Goal: Task Accomplishment & Management: Manage account settings

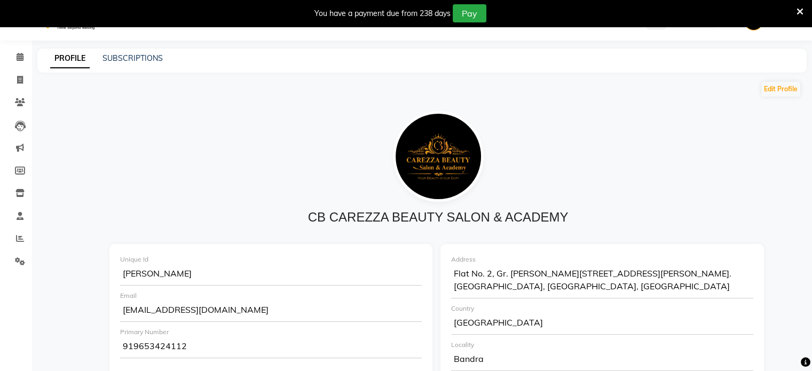
scroll to position [16, 0]
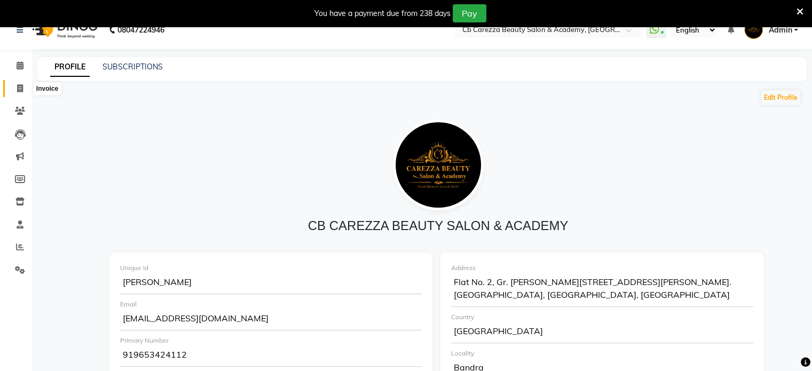
click at [23, 86] on span at bounding box center [20, 89] width 19 height 12
select select "7159"
select select "service"
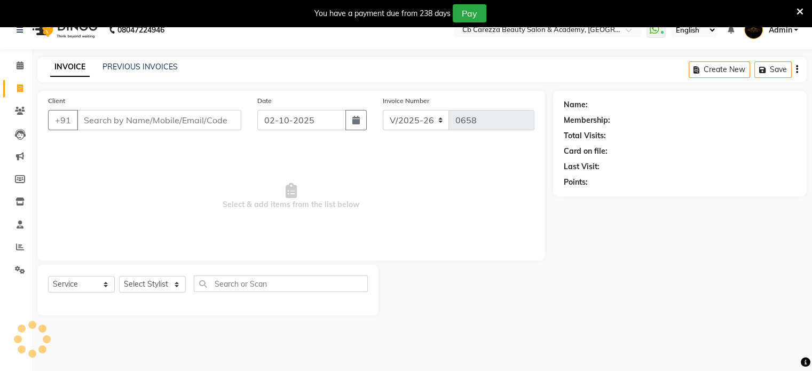
scroll to position [27, 0]
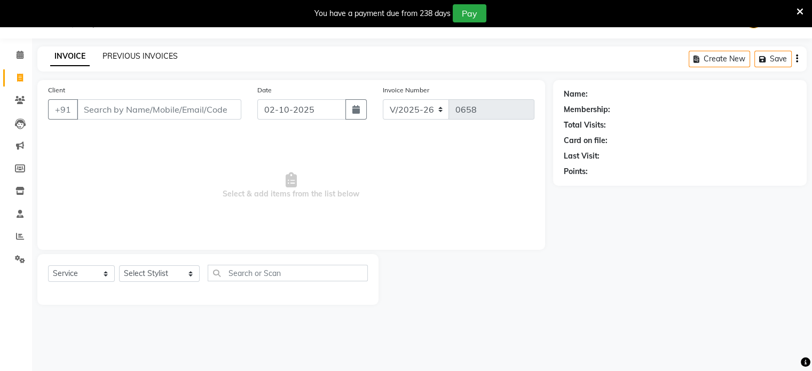
click at [141, 56] on link "PREVIOUS INVOICES" at bounding box center [139, 56] width 75 height 10
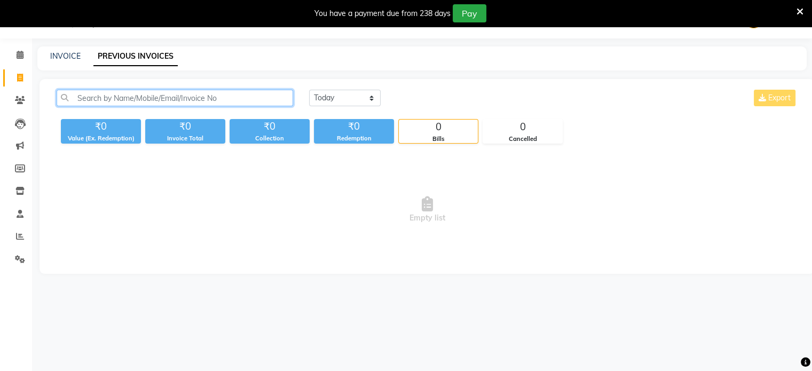
click at [174, 99] on input "text" at bounding box center [175, 98] width 236 height 17
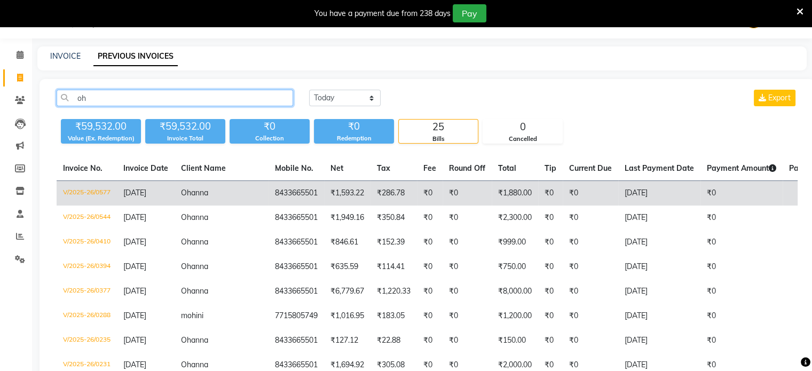
type input "oh"
click at [268, 195] on td "8433665501" at bounding box center [296, 193] width 56 height 25
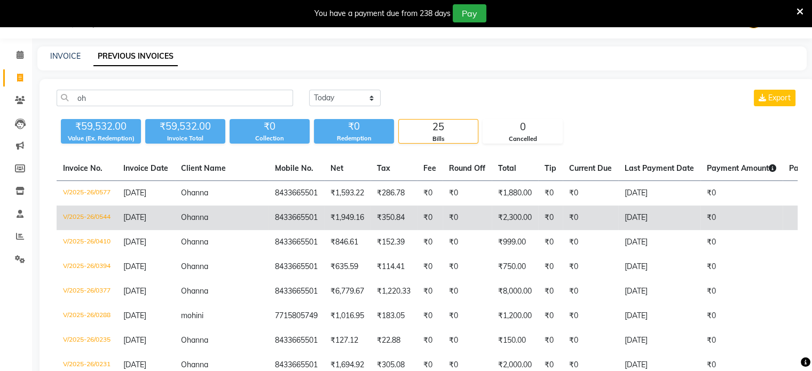
click at [212, 225] on td "Ohanna" at bounding box center [222, 217] width 94 height 25
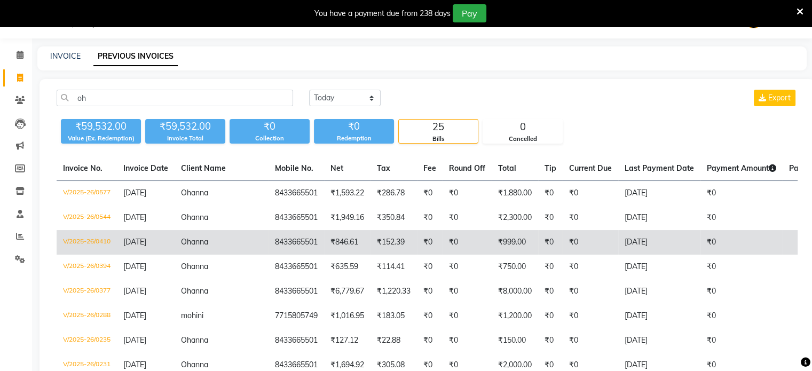
click at [203, 240] on span "Ohanna" at bounding box center [194, 242] width 27 height 10
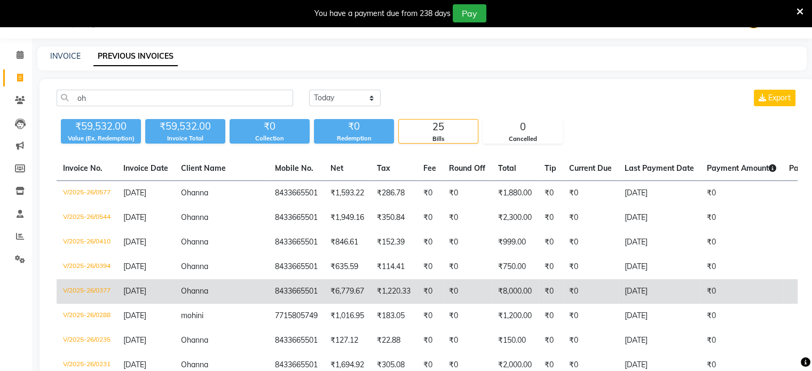
click at [268, 287] on td "8433665501" at bounding box center [296, 291] width 56 height 25
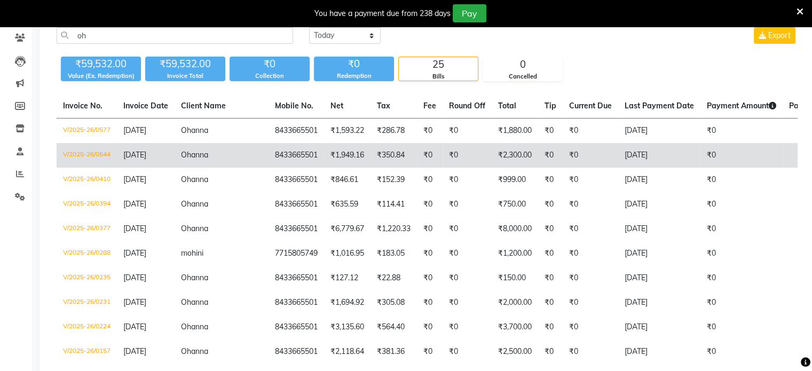
scroll to position [91, 0]
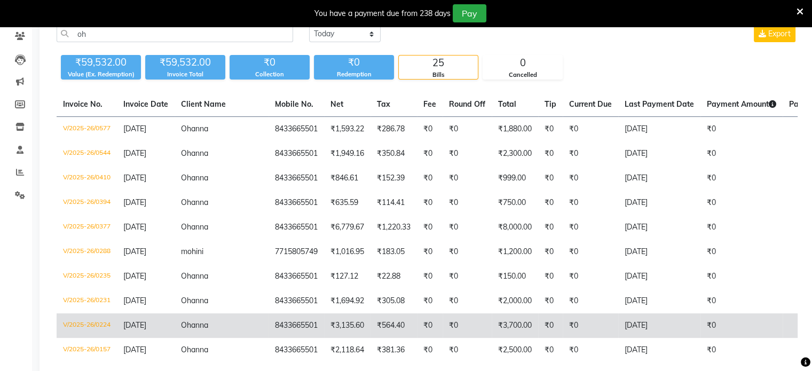
click at [214, 314] on td "Ohanna" at bounding box center [222, 325] width 94 height 25
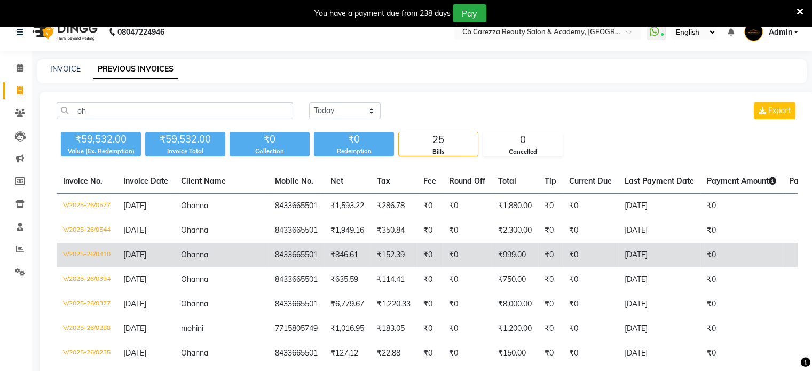
scroll to position [13, 0]
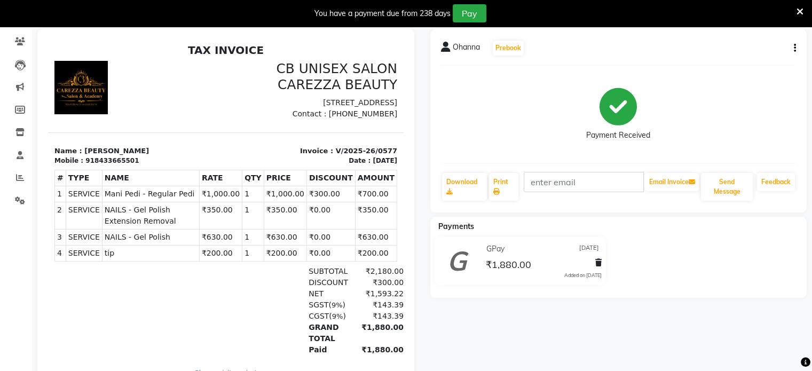
scroll to position [86, 0]
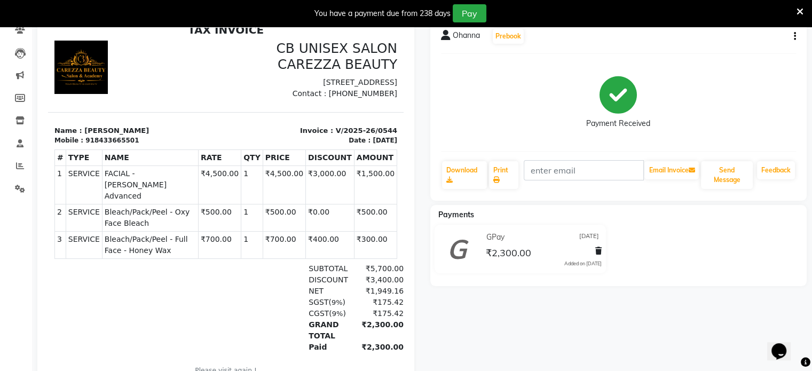
scroll to position [102, 0]
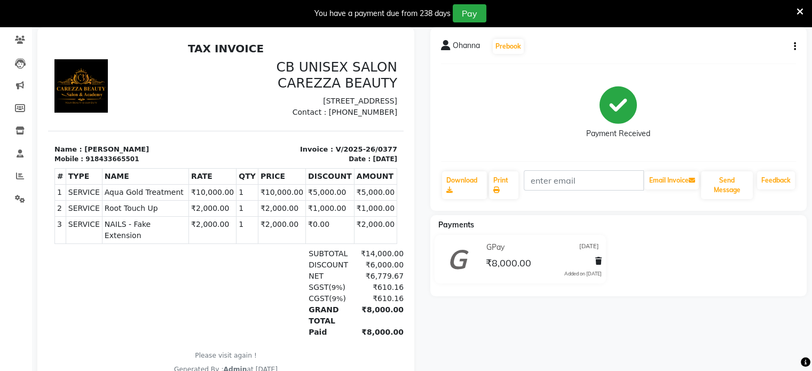
scroll to position [9, 0]
